Goal: Information Seeking & Learning: Check status

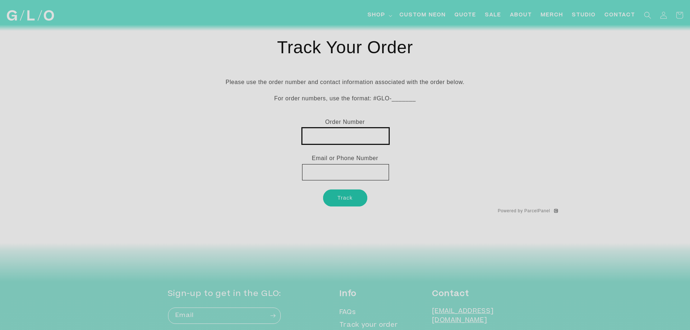
click at [368, 139] on input "text" at bounding box center [345, 136] width 87 height 16
paste input "MX0028708199"
type input "MX0028708199"
click at [357, 180] on div at bounding box center [345, 172] width 87 height 17
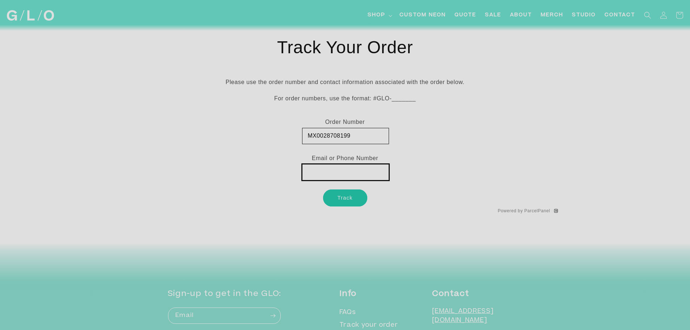
click at [355, 174] on input "text" at bounding box center [345, 172] width 87 height 16
type input "[EMAIL_ADDRESS][DOMAIN_NAME]"
click at [350, 195] on button "Track" at bounding box center [345, 197] width 44 height 17
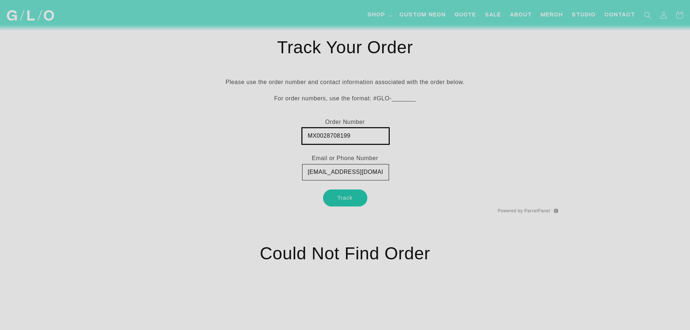
click at [308, 138] on input "MX0028708199" at bounding box center [345, 136] width 87 height 16
type input "#GLO-MX0028708199"
click at [347, 187] on form "Order Number #GLO-MX0028708199 Email or Phone Number [EMAIL_ADDRESS][DOMAIN_NAM…" at bounding box center [345, 161] width 87 height 89
click at [347, 199] on button "Track" at bounding box center [345, 197] width 44 height 17
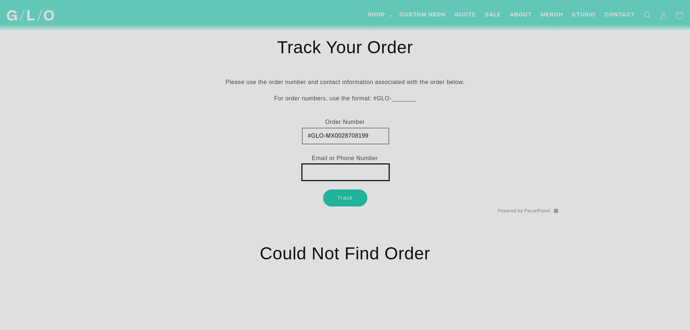
click at [358, 164] on input "text" at bounding box center [345, 172] width 87 height 16
type input "[EMAIL_ADDRESS][DOMAIN_NAME]"
click at [378, 37] on h1 "Track Your Order" at bounding box center [345, 48] width 426 height 22
